Goal: Transaction & Acquisition: Purchase product/service

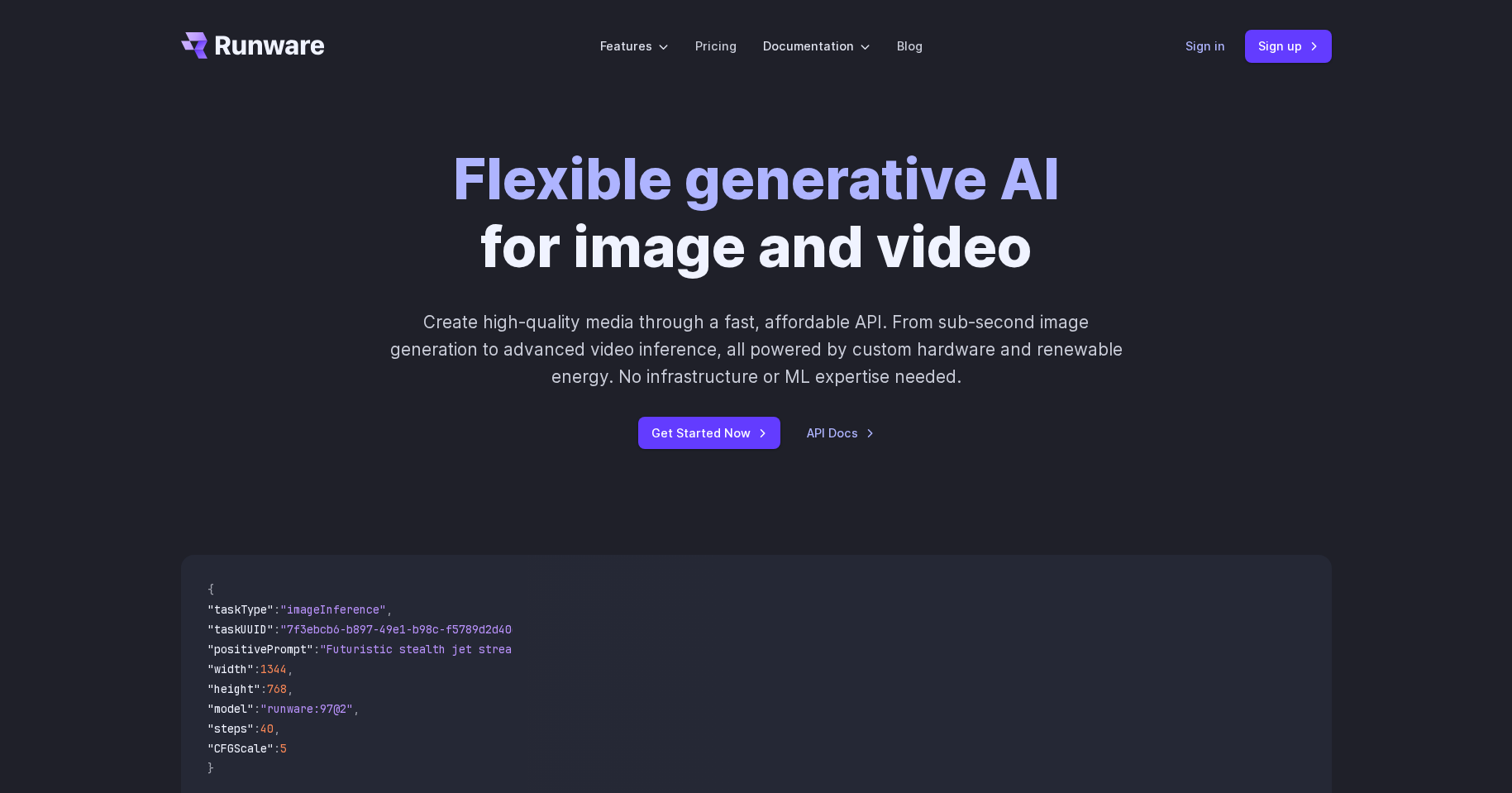
drag, startPoint x: 1182, startPoint y: 52, endPoint x: 1206, endPoint y: 42, distance: 26.0
click at [1182, 51] on header "Features Tasks Image generation Video generation Sonic Inference Engine™ Models…" at bounding box center [756, 46] width 1190 height 93
click at [1206, 42] on link "Sign in" at bounding box center [1205, 46] width 40 height 20
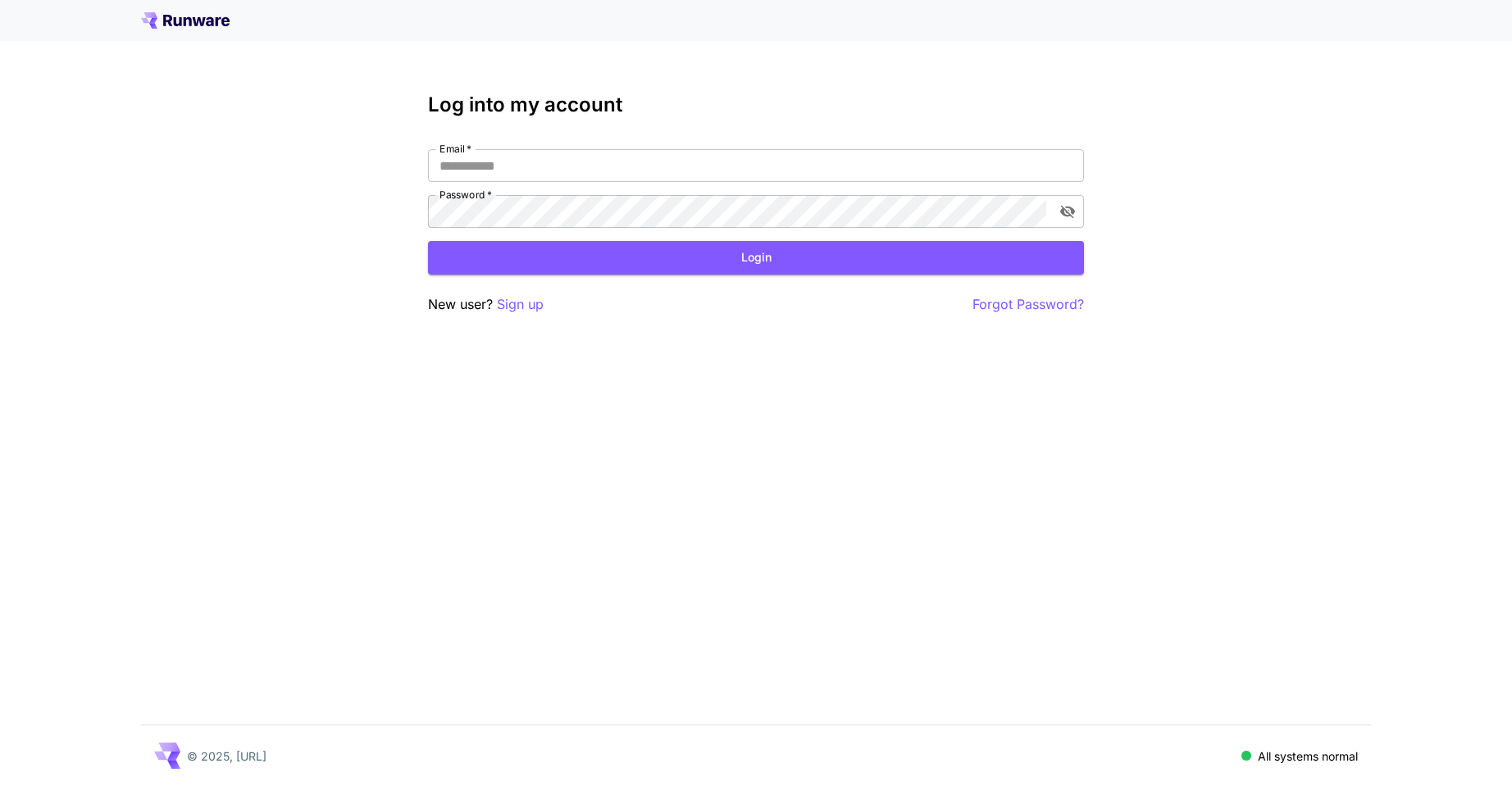
type input "**********"
click at [726, 278] on div "**********" at bounding box center [756, 204] width 656 height 221
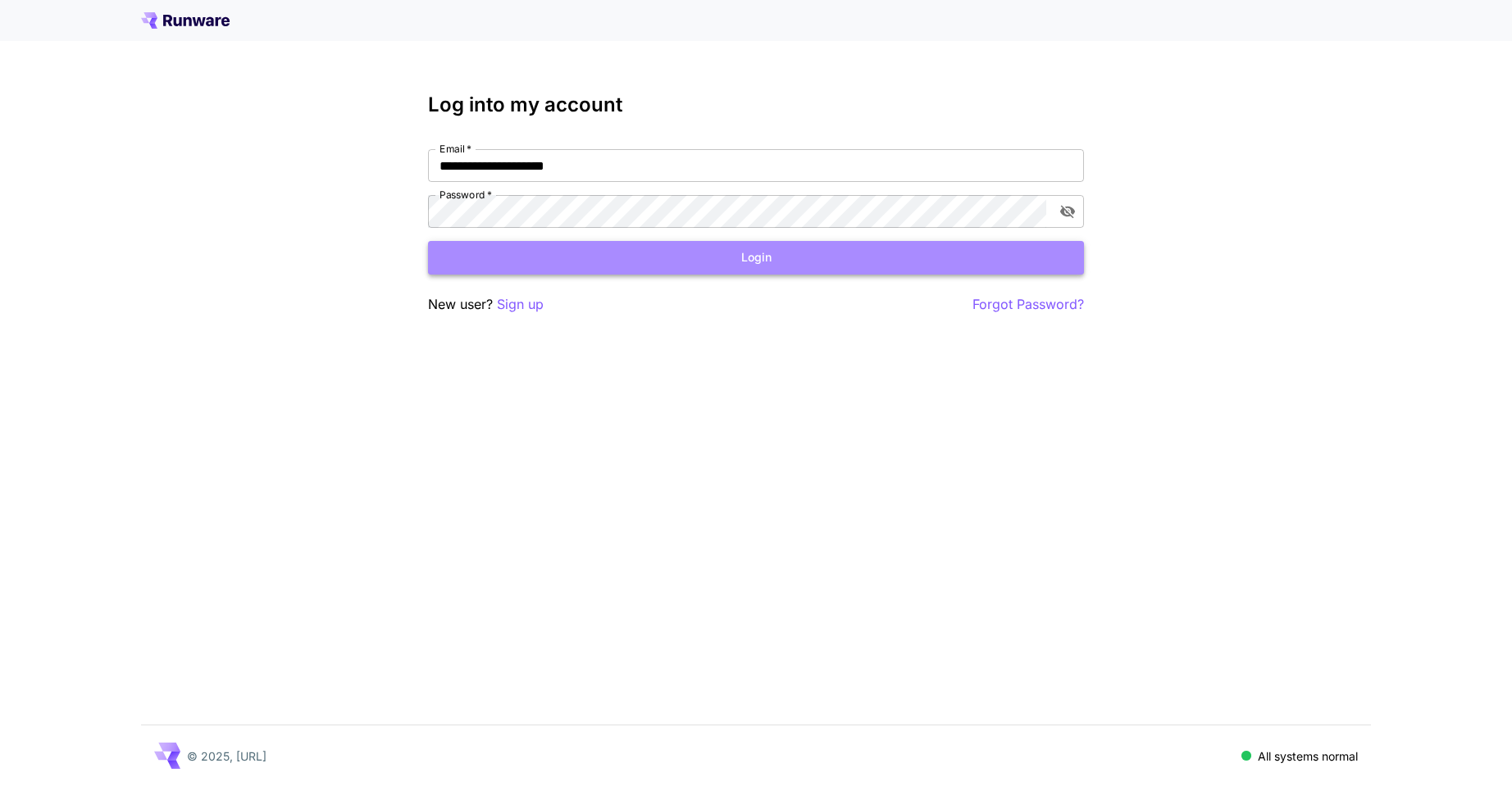
click at [744, 264] on button "Login" at bounding box center [756, 257] width 656 height 34
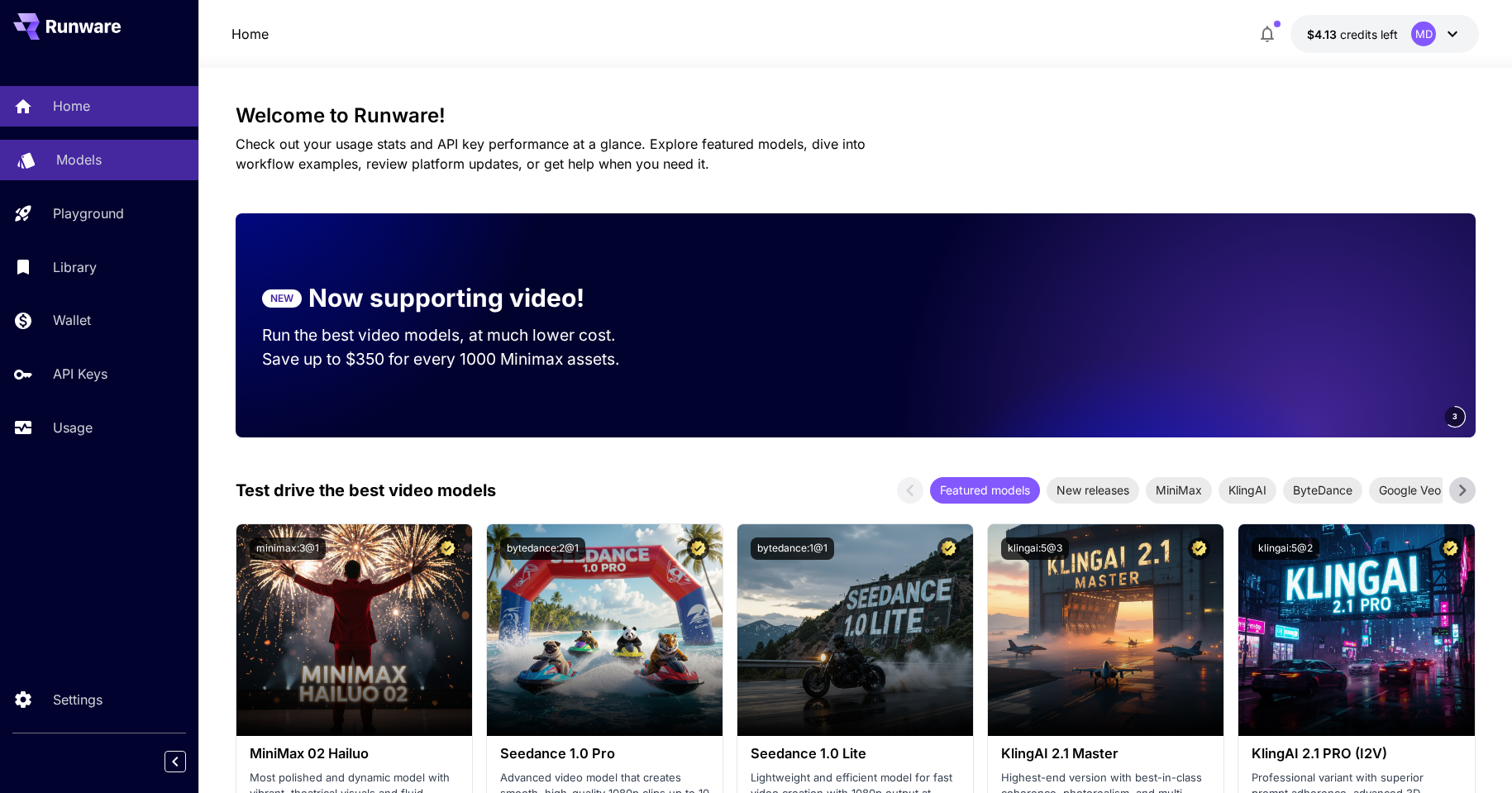
click at [99, 160] on p "Models" at bounding box center [79, 159] width 46 height 20
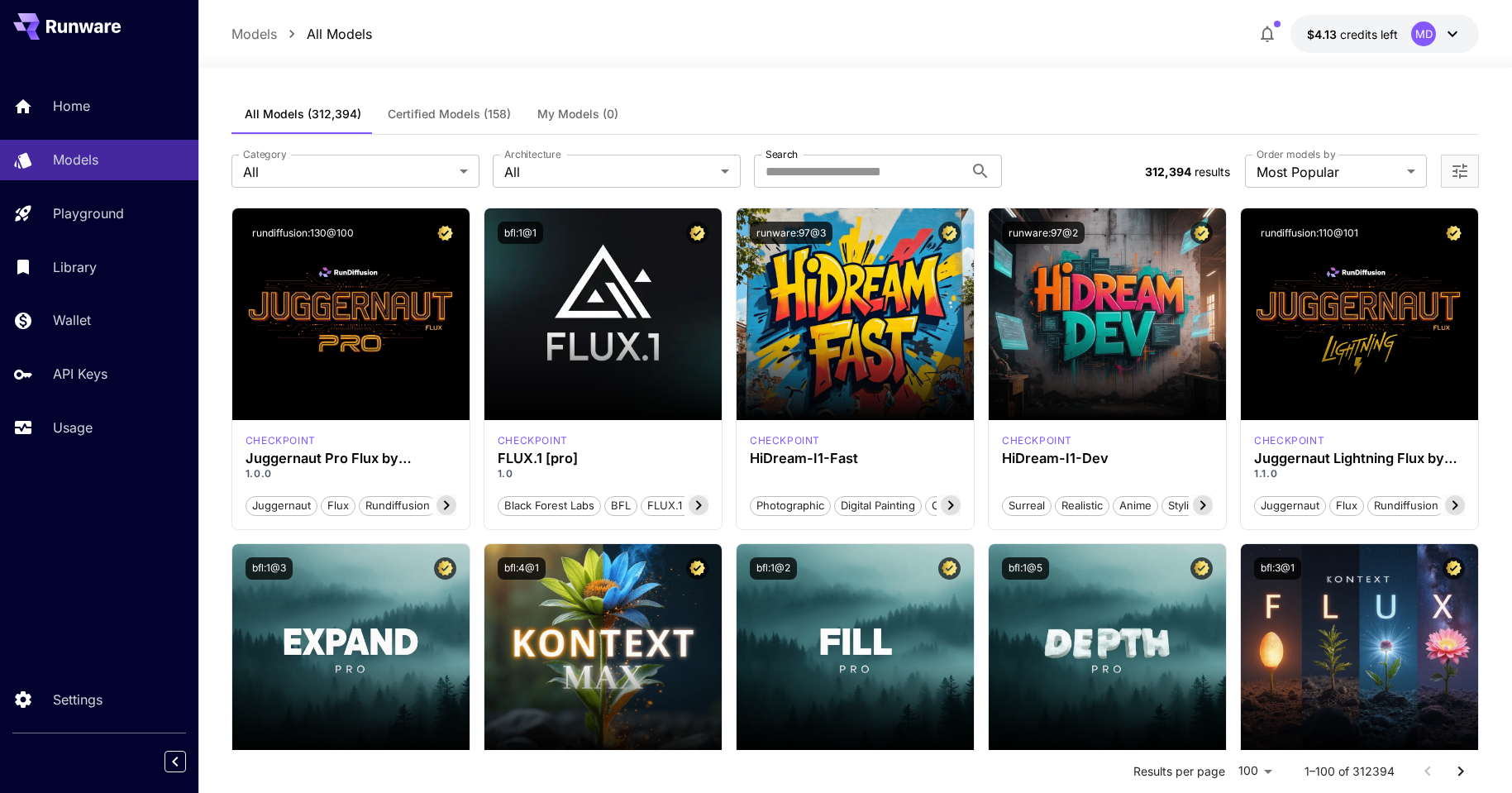
click at [426, 117] on span "Certified Models (158)" at bounding box center [449, 113] width 123 height 15
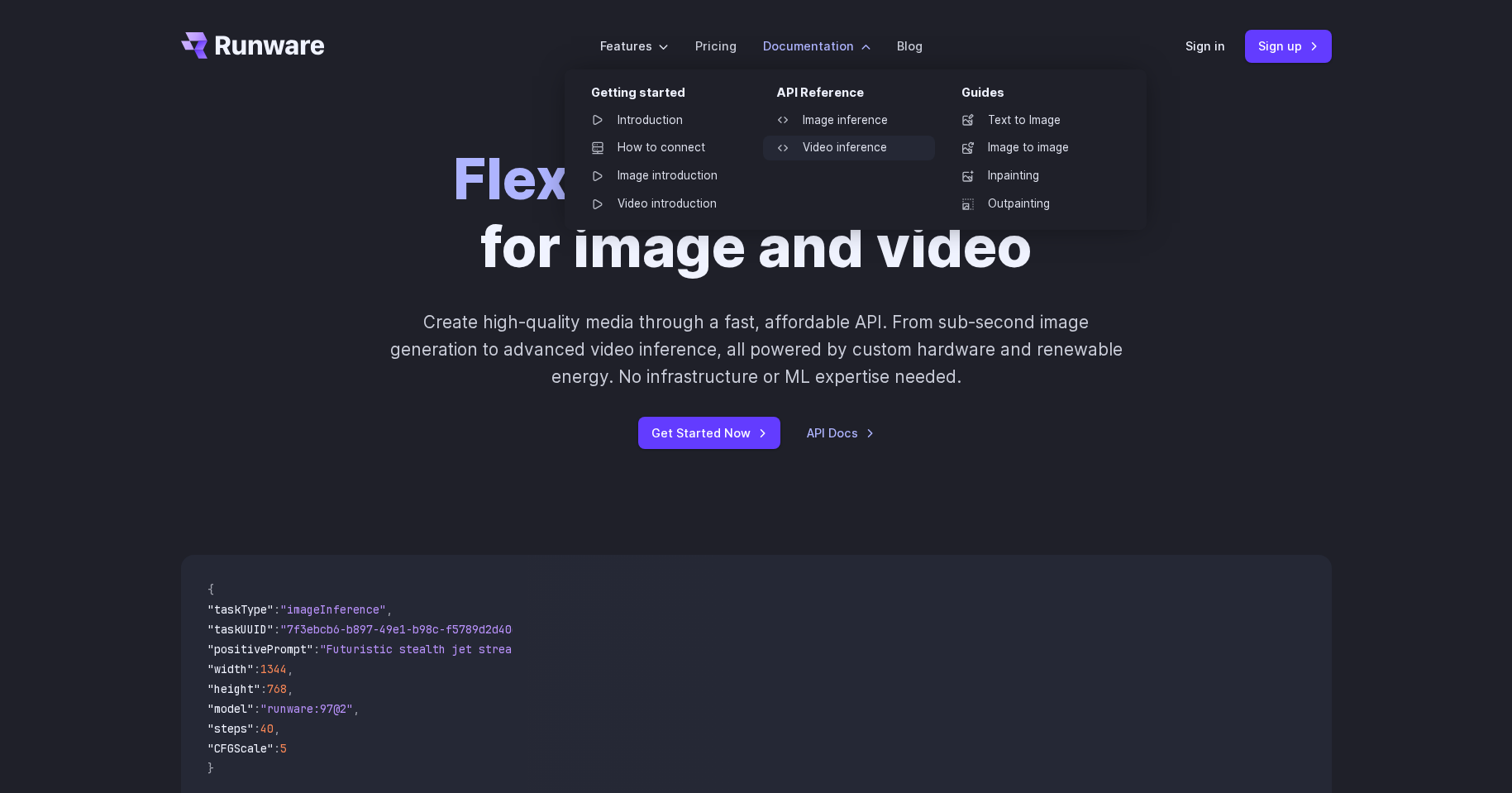
click at [839, 149] on link "Video inference" at bounding box center [849, 147] width 172 height 24
click at [643, 115] on link "Introduction" at bounding box center [664, 120] width 172 height 24
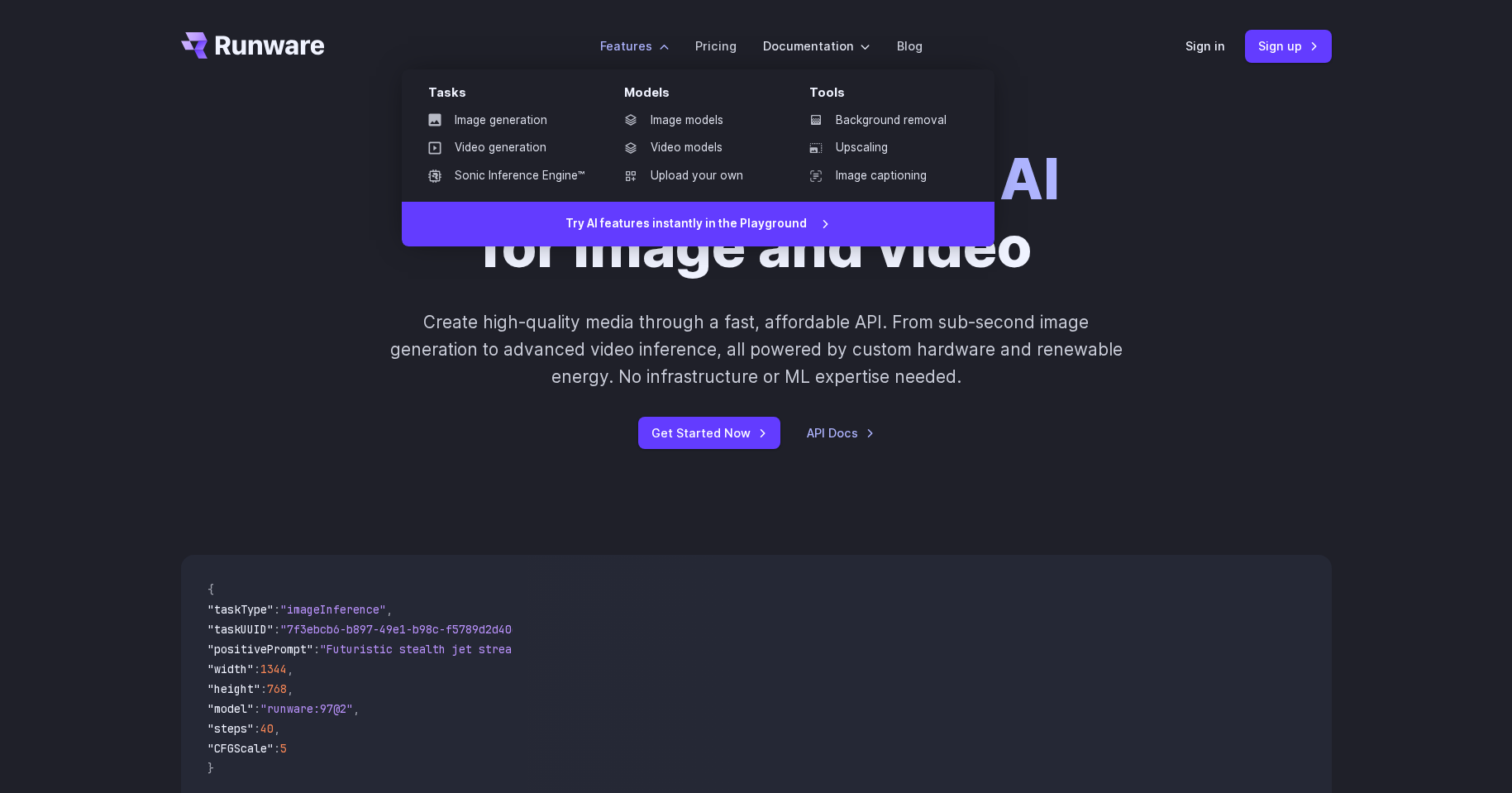
click at [631, 44] on label "Features" at bounding box center [635, 46] width 68 height 20
click at [554, 138] on link "Video generation" at bounding box center [506, 147] width 182 height 24
click at [478, 137] on link "Video generation" at bounding box center [506, 147] width 182 height 24
click at [514, 144] on link "Video generation" at bounding box center [506, 147] width 182 height 24
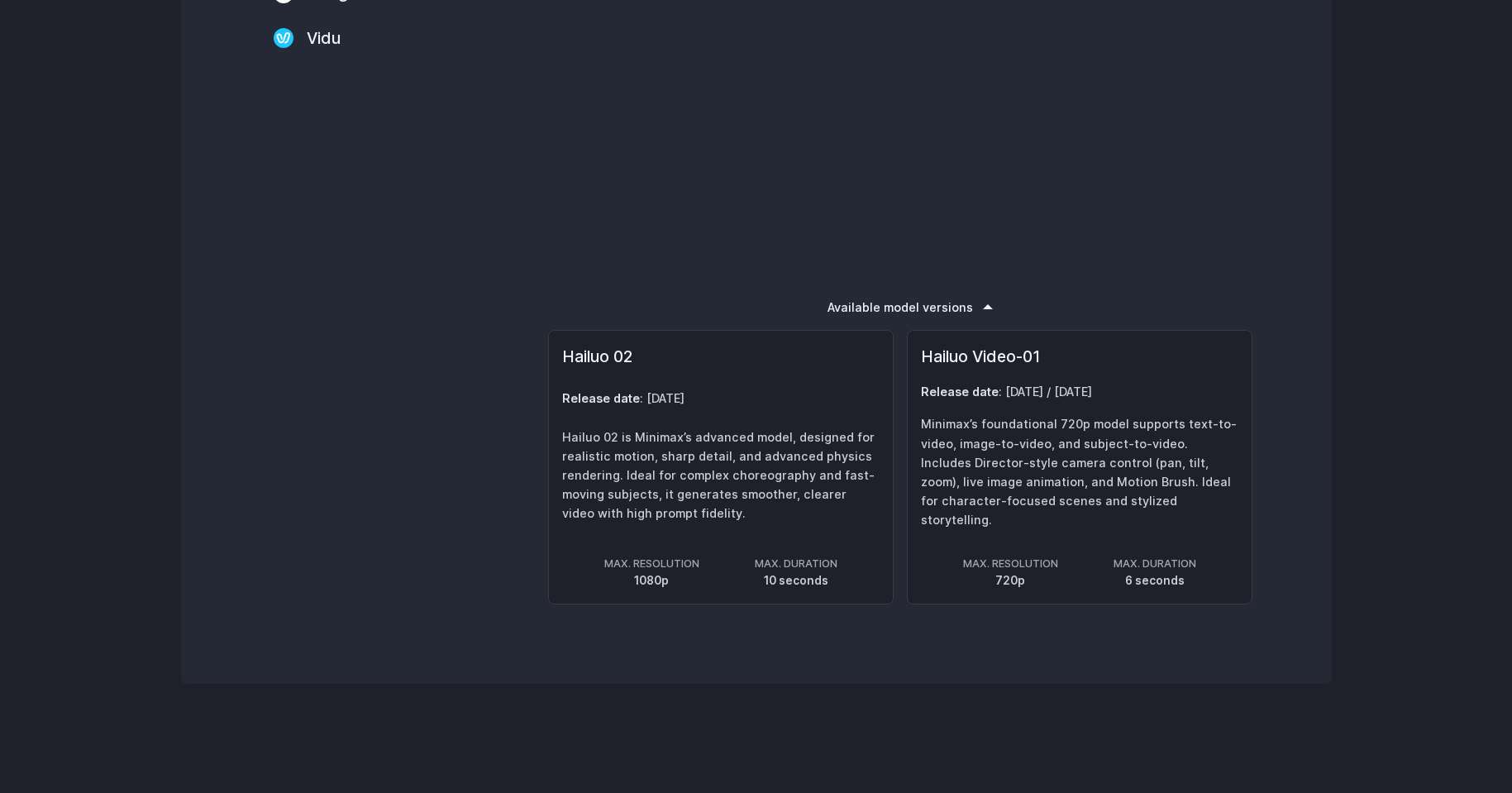
scroll to position [2202, 0]
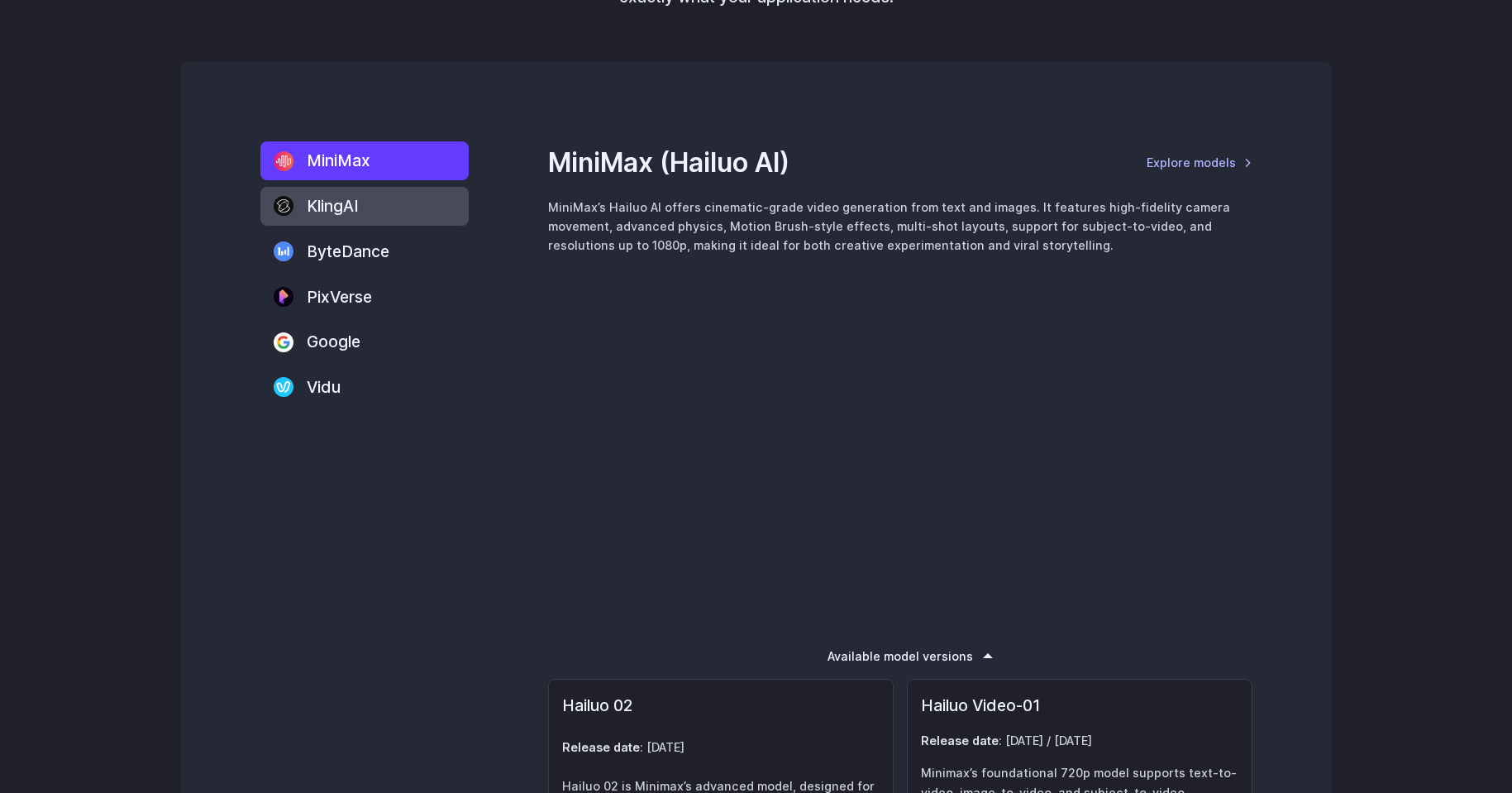
click at [383, 210] on label "KlingAI" at bounding box center [365, 207] width 209 height 39
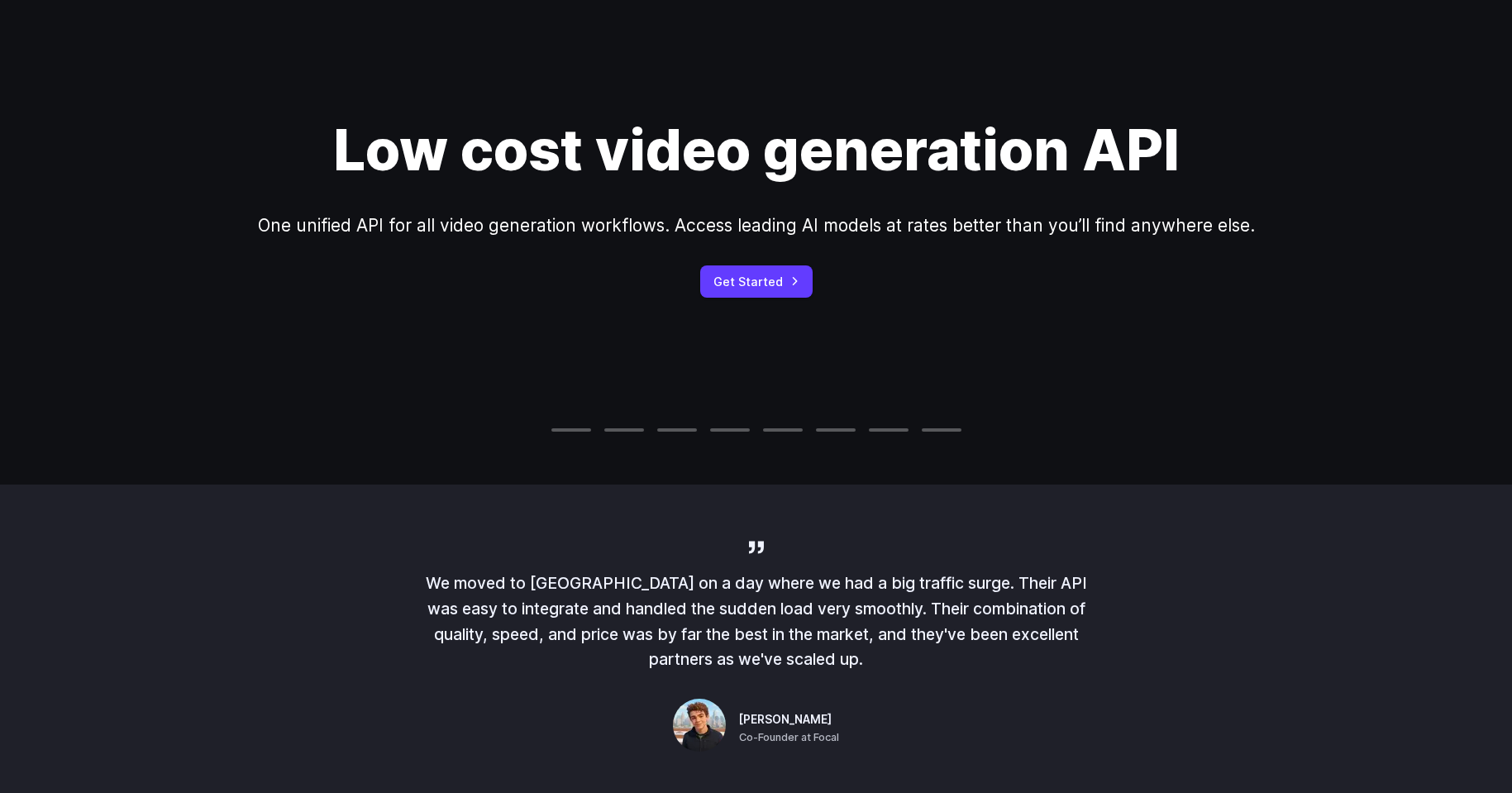
scroll to position [0, 0]
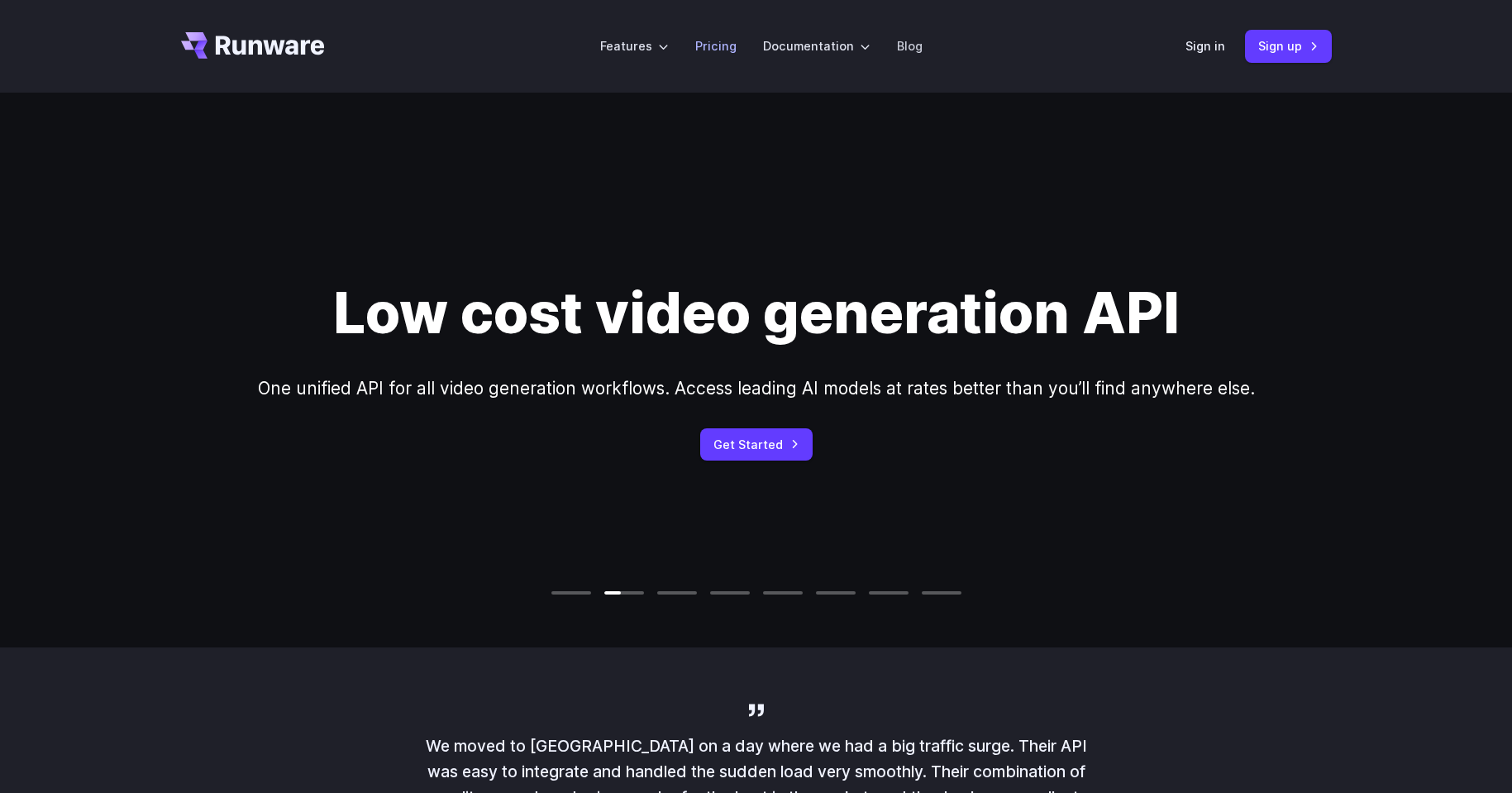
click at [734, 50] on link "Pricing" at bounding box center [716, 46] width 41 height 20
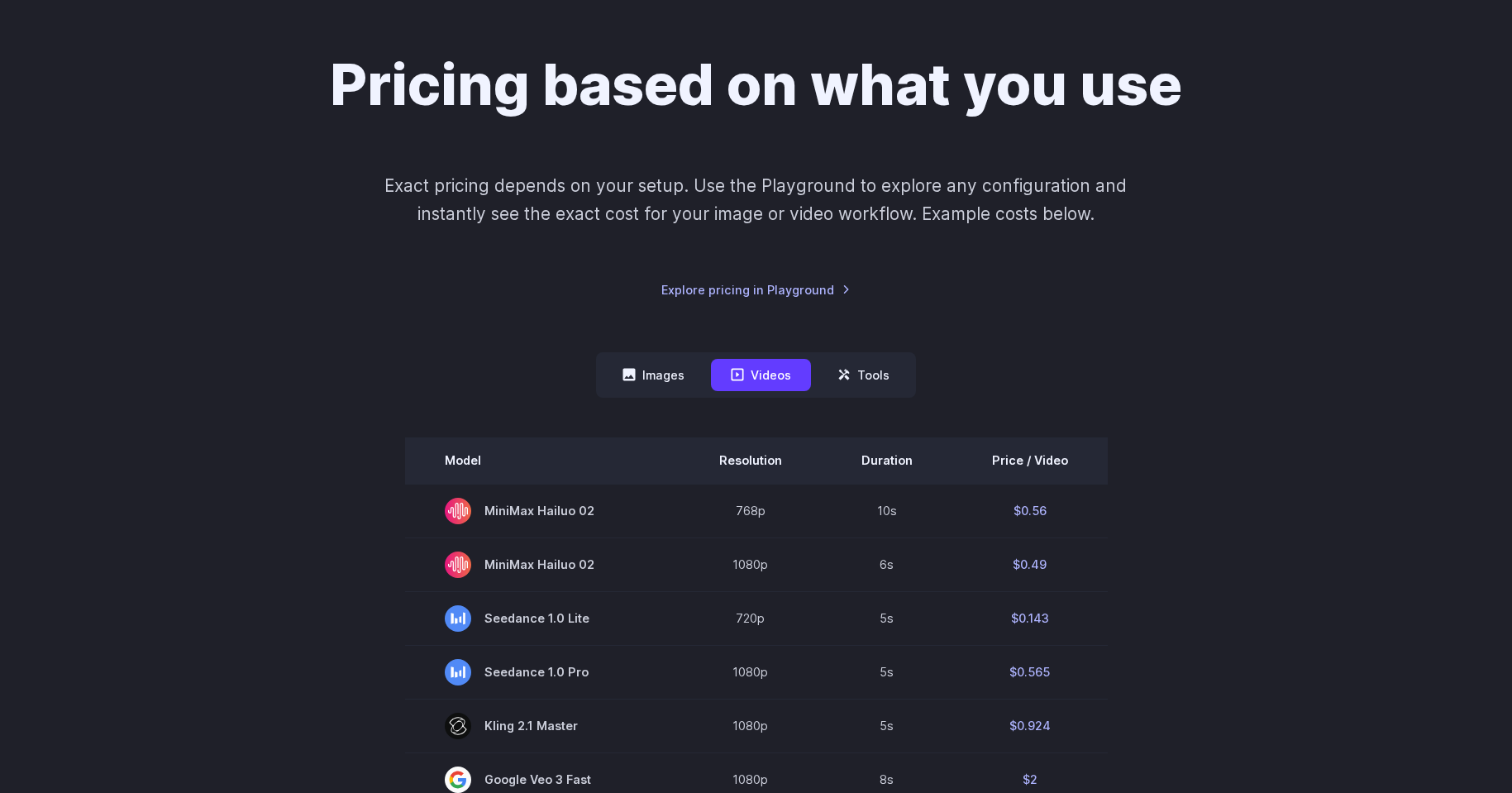
scroll to position [191, 0]
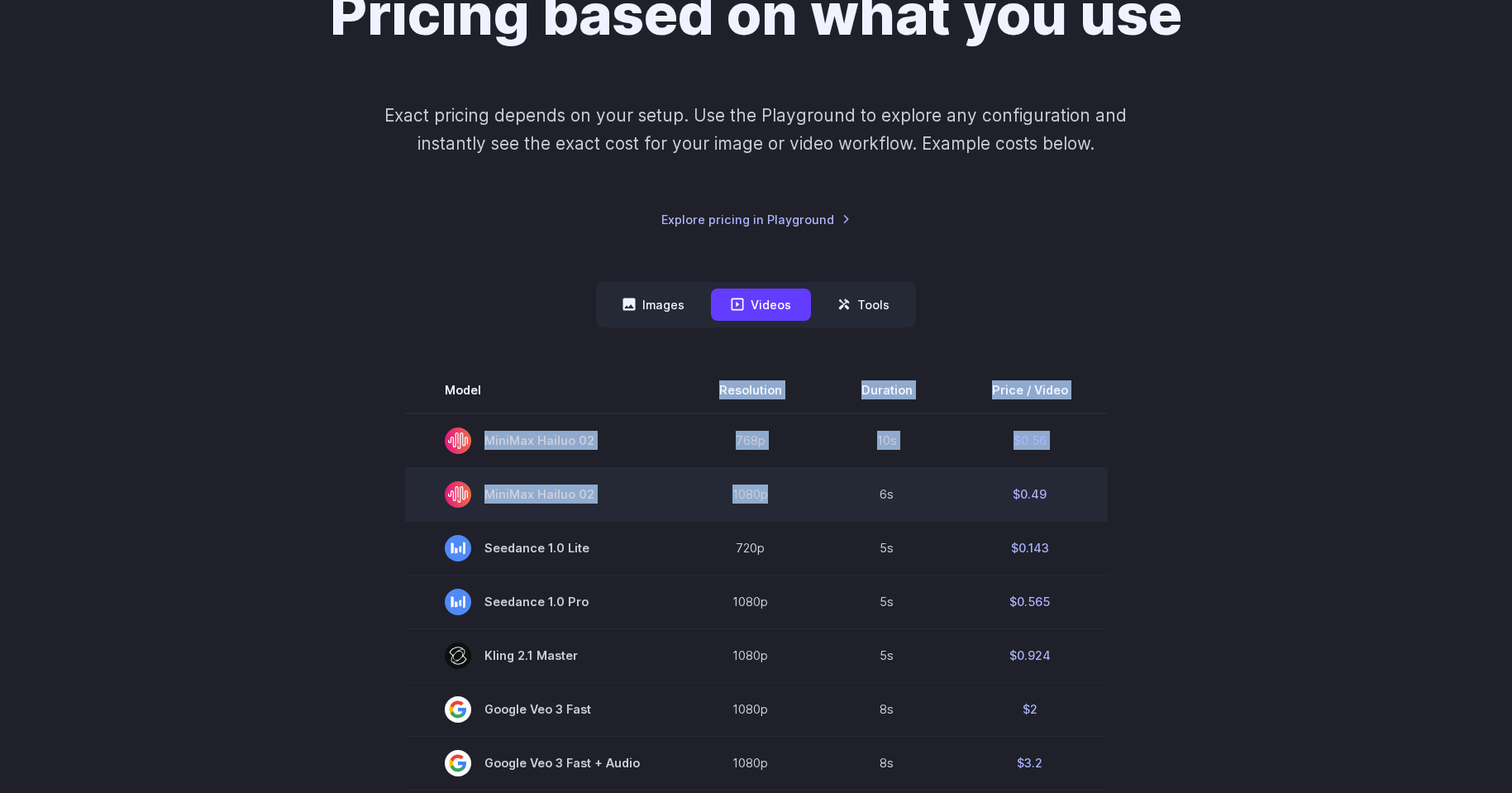
drag, startPoint x: 491, startPoint y: 383, endPoint x: 780, endPoint y: 490, distance: 308.2
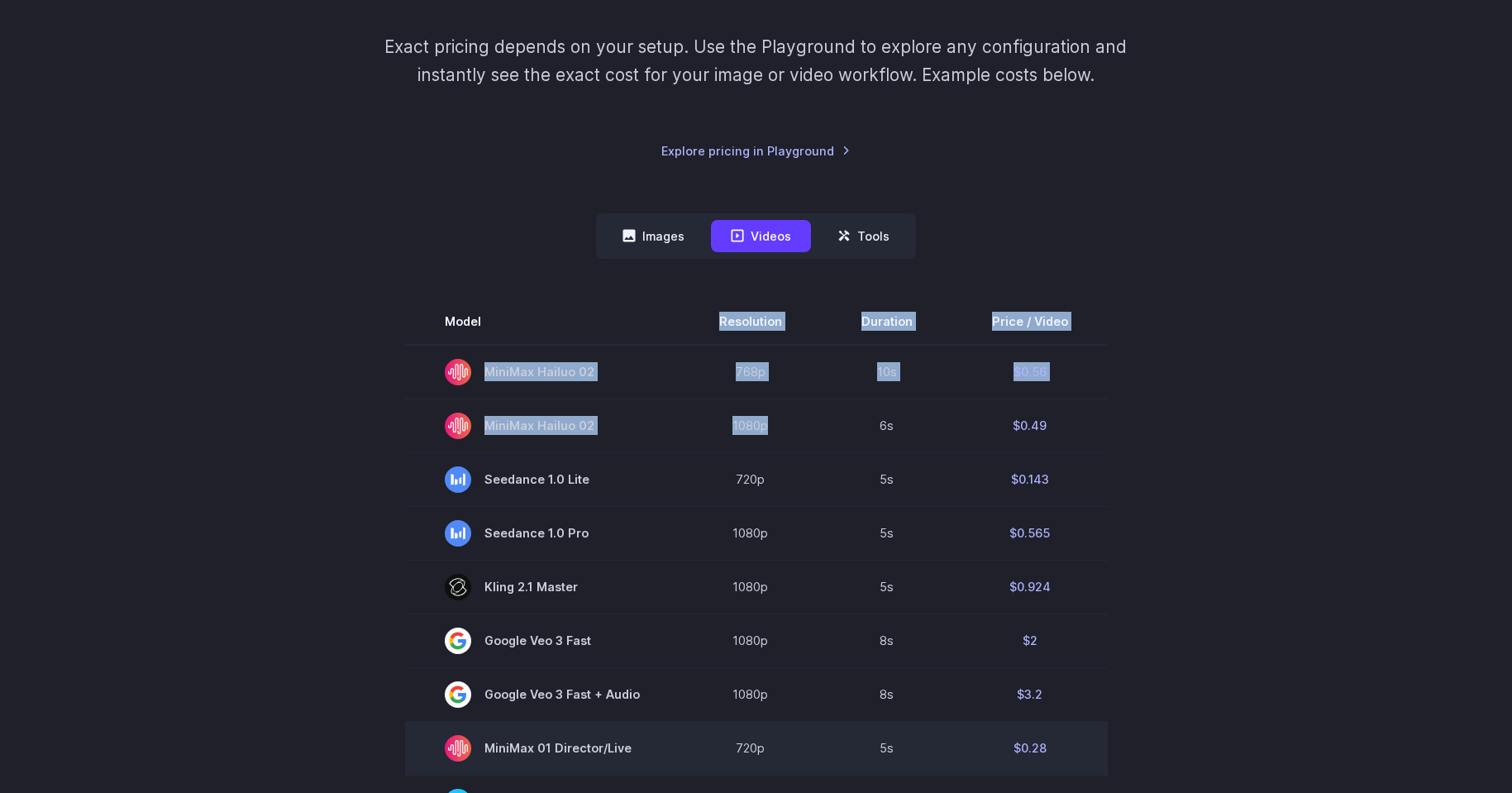
scroll to position [514, 0]
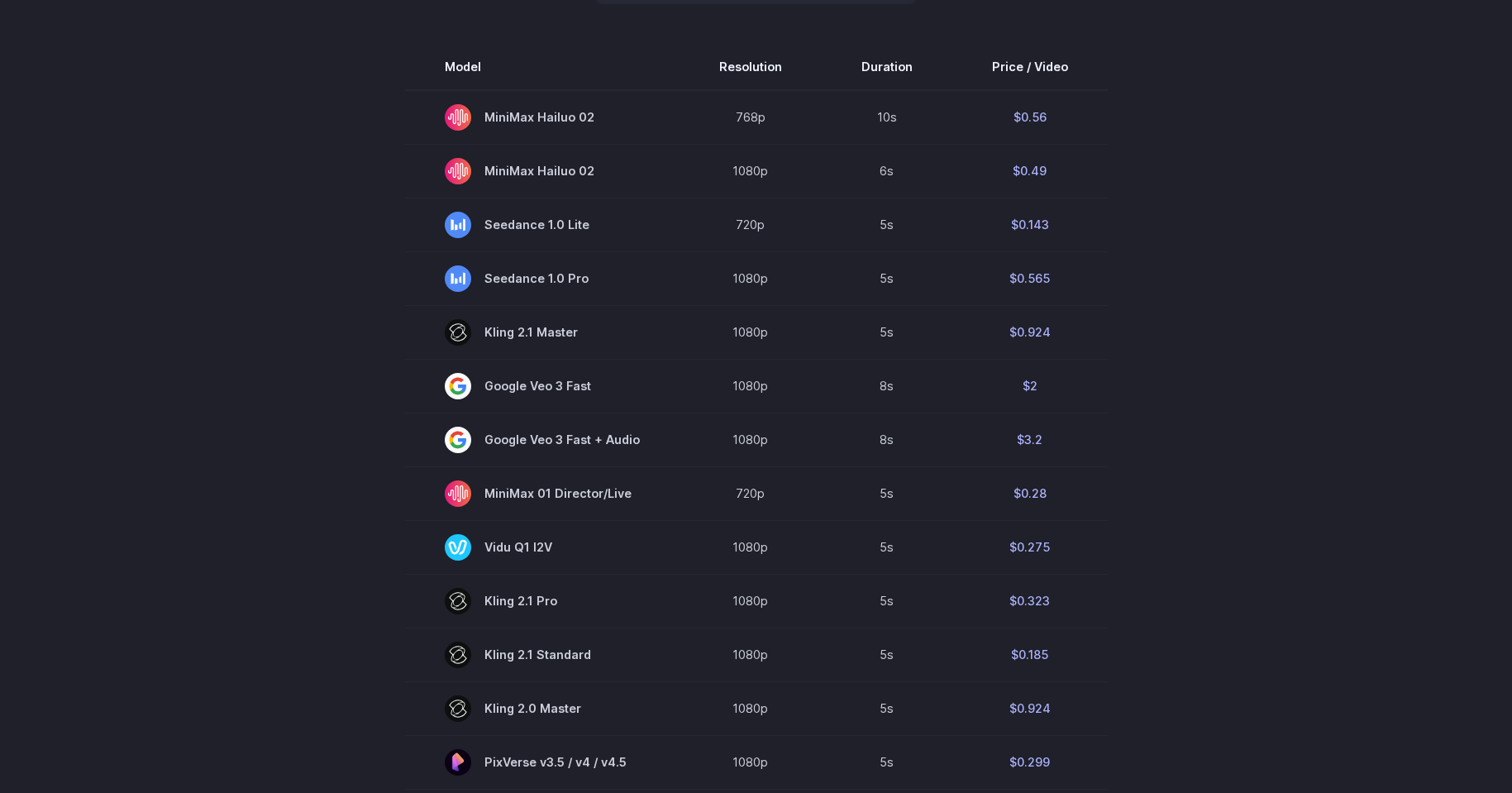
click at [1263, 362] on section "Model Resolution Duration Price / Video MiniMax Hailuo 02 768p 10s $0.56 MiniMa…" at bounding box center [756, 605] width 1150 height 1122
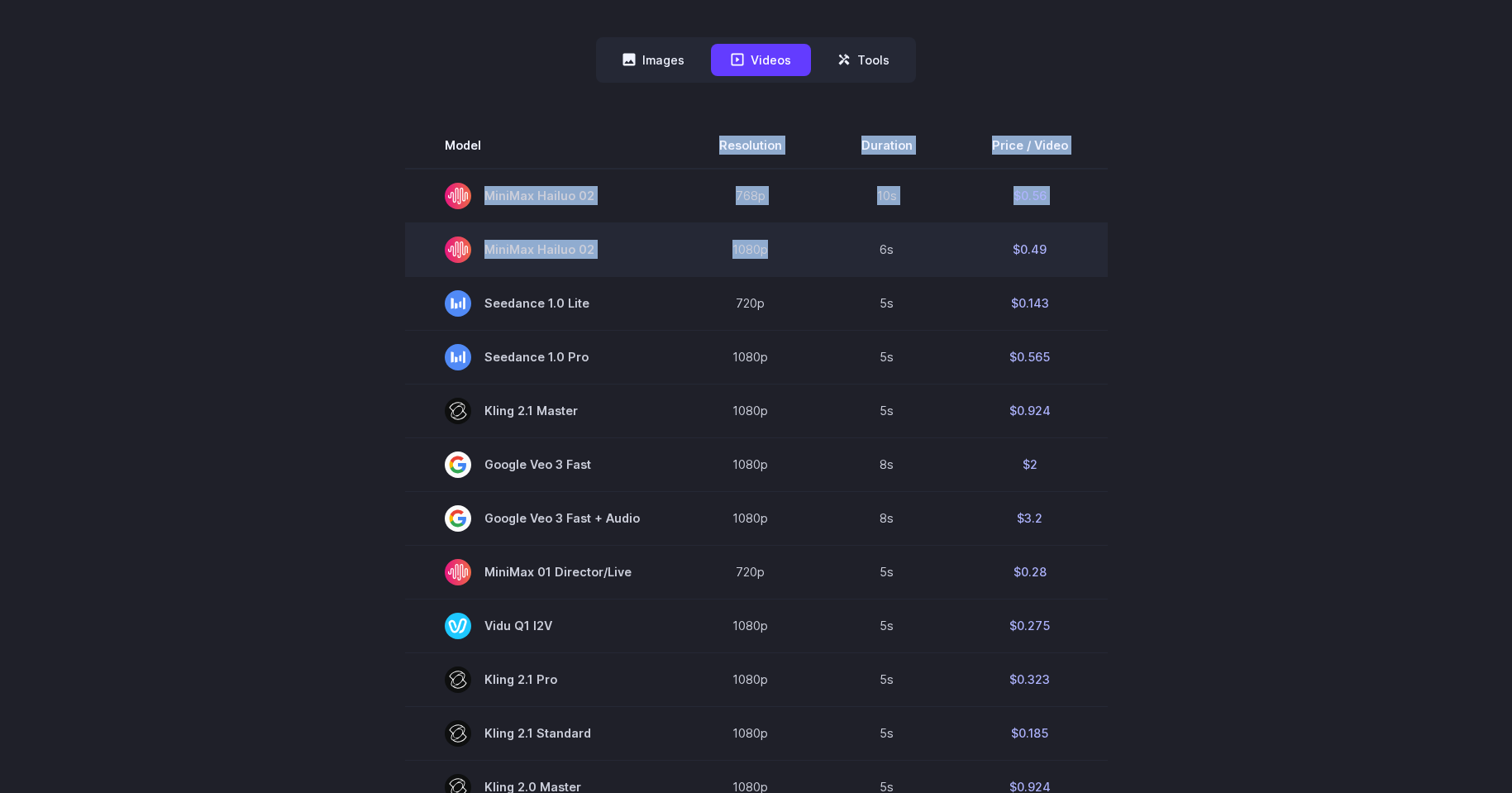
drag, startPoint x: 695, startPoint y: 81, endPoint x: 807, endPoint y: 241, distance: 195.3
click at [807, 241] on tbody "Model Resolution Duration Price / Video MiniMax Hailuo 02 768p 10s $0.56 MiniMa…" at bounding box center [756, 683] width 703 height 1122
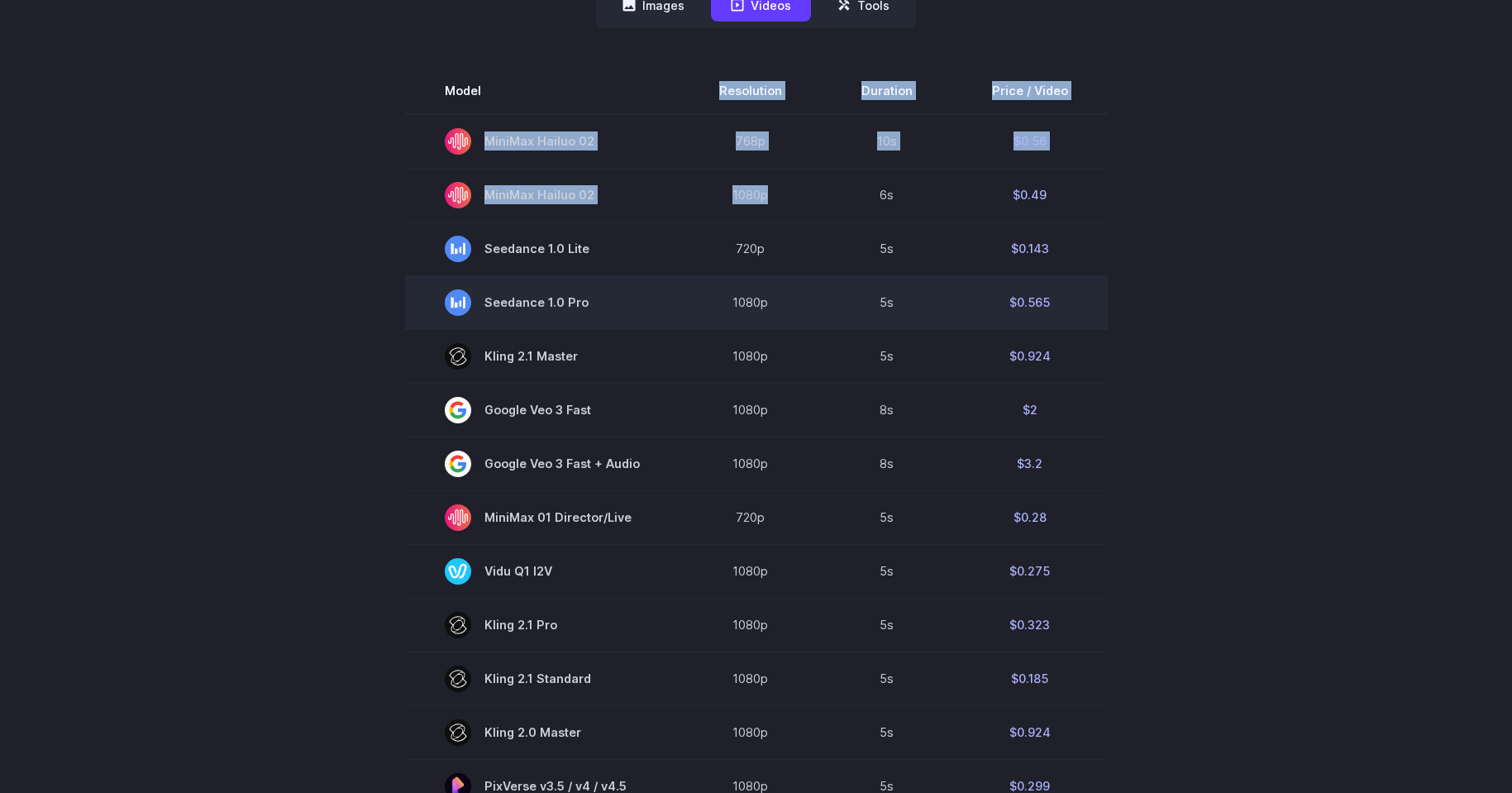
scroll to position [605, 0]
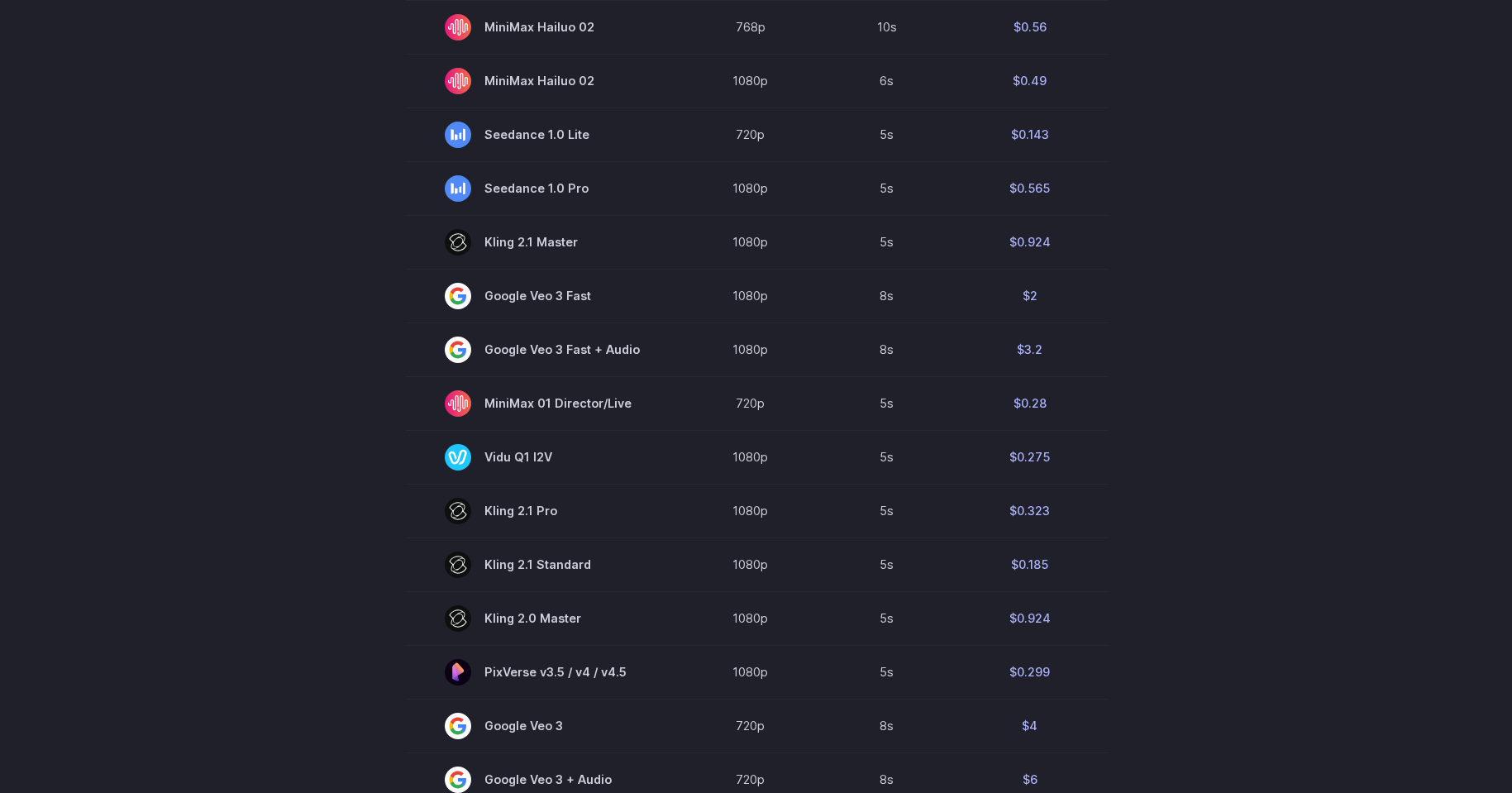
click at [1209, 310] on section "Model Resolution Duration Price / Video MiniMax Hailuo 02 768p 10s $0.56 MiniMa…" at bounding box center [756, 515] width 1150 height 1122
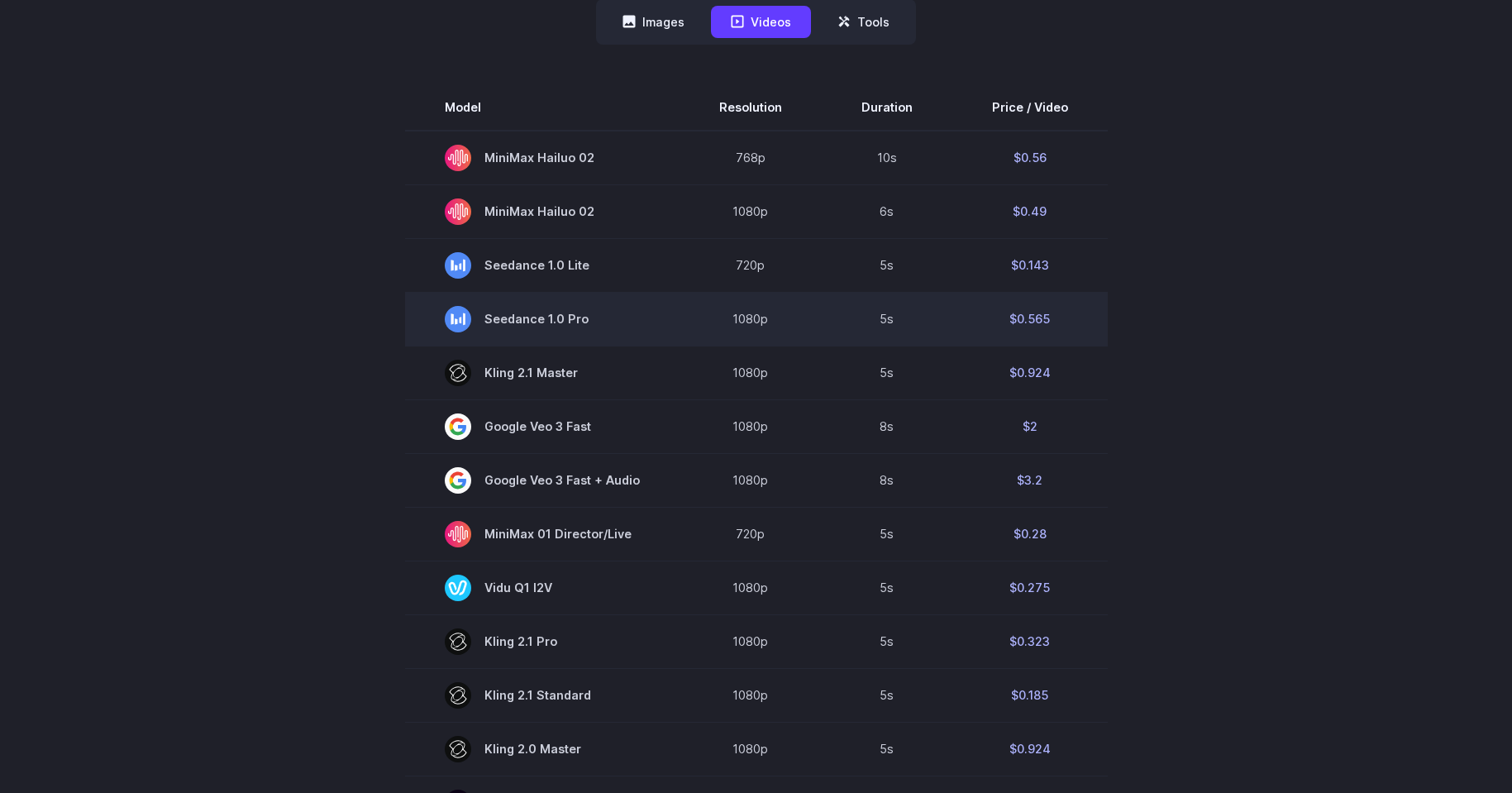
scroll to position [192, 0]
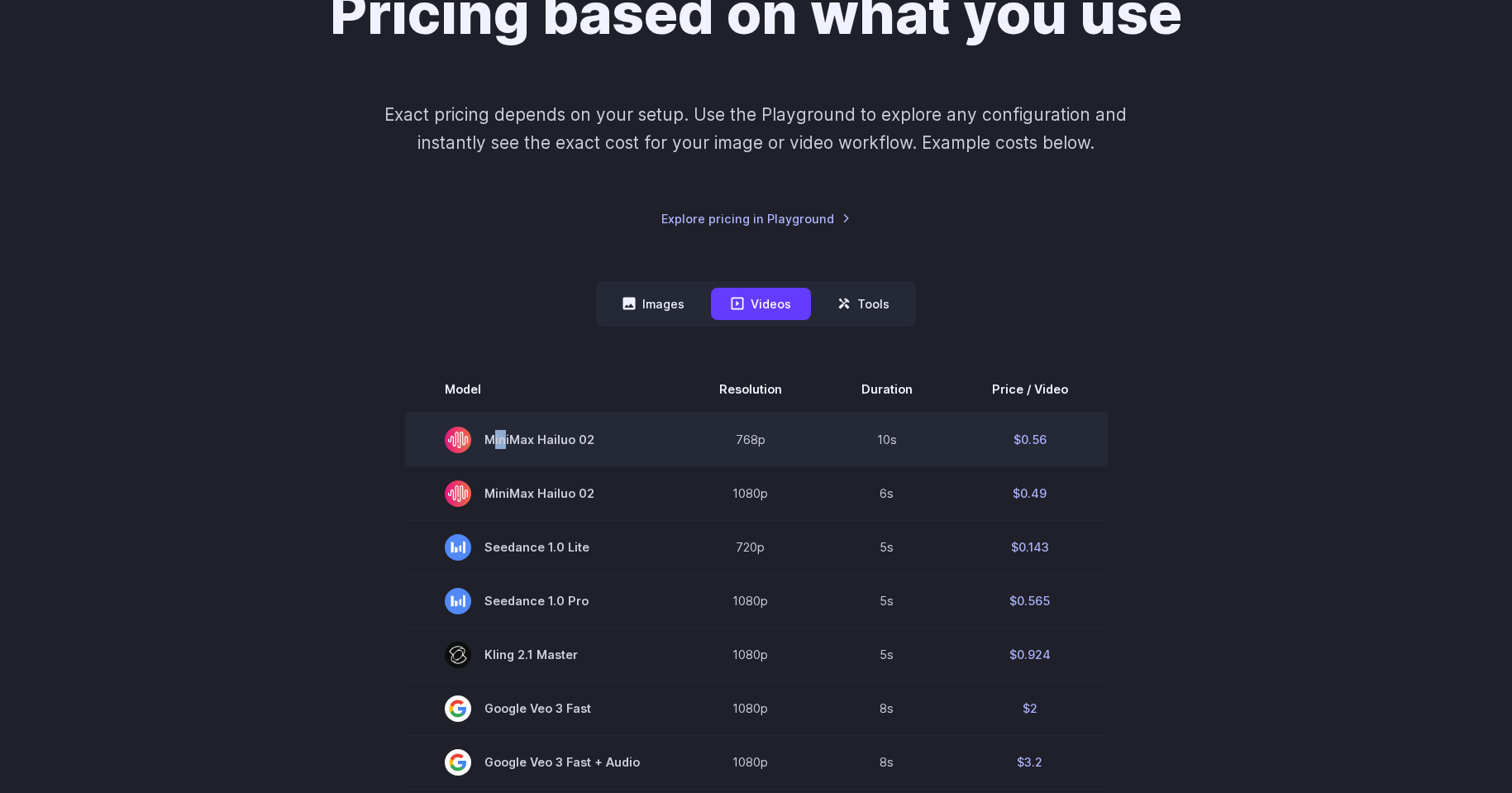
drag, startPoint x: 503, startPoint y: 438, endPoint x: 628, endPoint y: 438, distance: 125.0
click at [651, 438] on td "MiniMax Hailuo 02" at bounding box center [541, 440] width 274 height 55
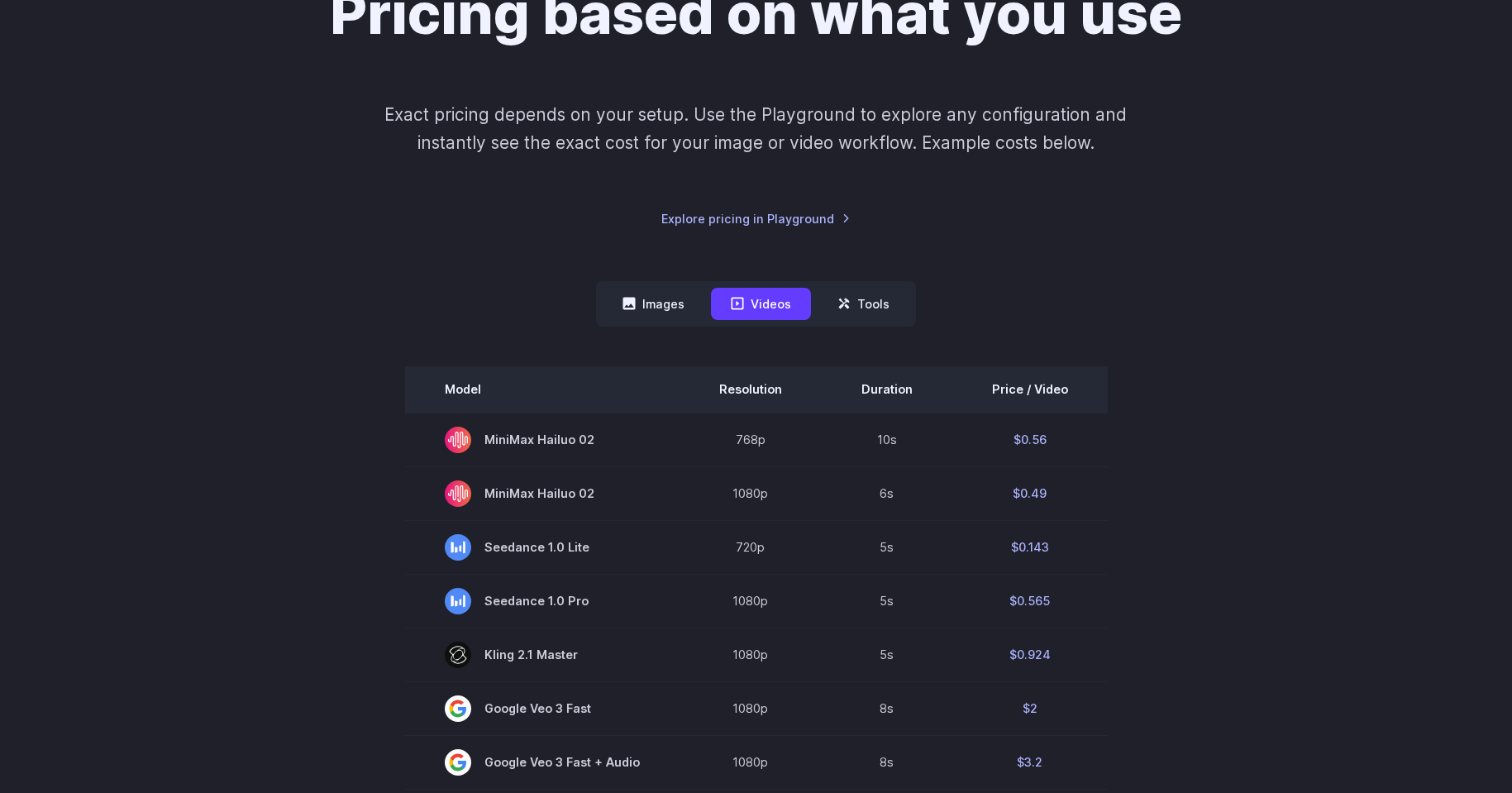
click at [547, 375] on th "Model" at bounding box center [541, 389] width 274 height 46
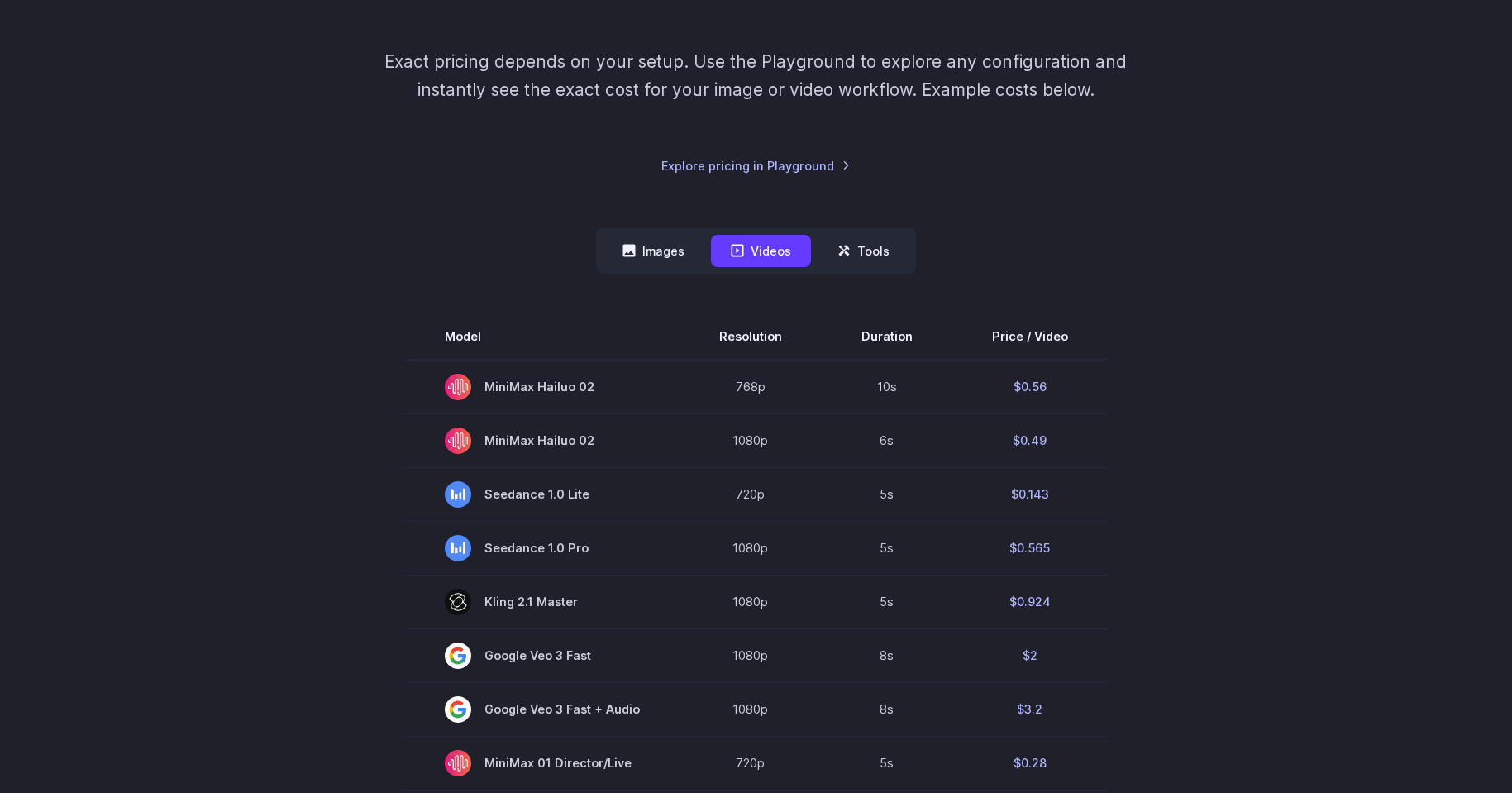
scroll to position [166, 0]
